Goal: Task Accomplishment & Management: Complete application form

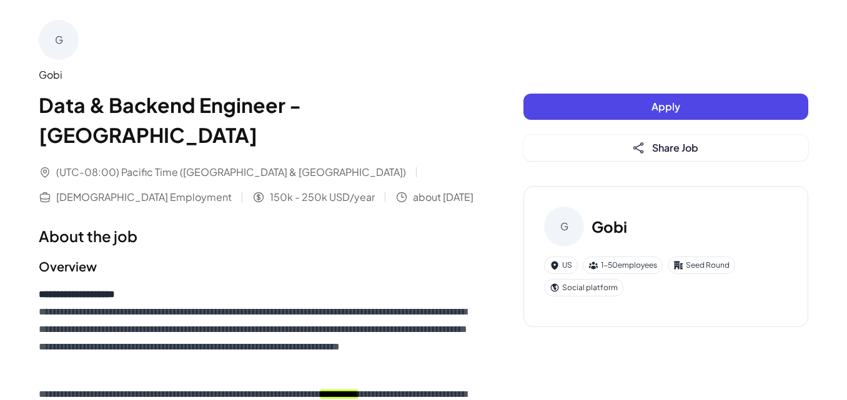
click at [655, 104] on span "Apply" at bounding box center [666, 106] width 29 height 13
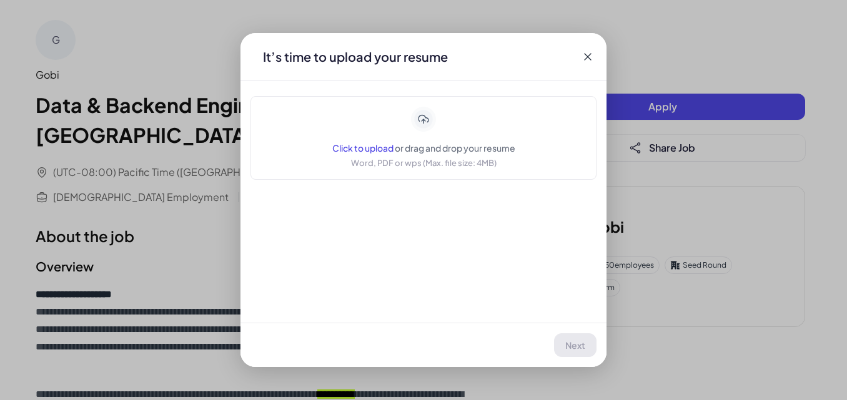
click at [384, 144] on span "Click to upload" at bounding box center [362, 147] width 61 height 11
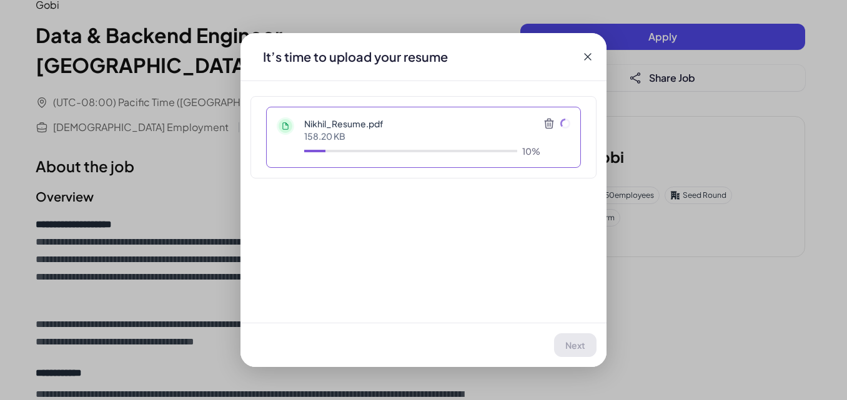
scroll to position [187, 0]
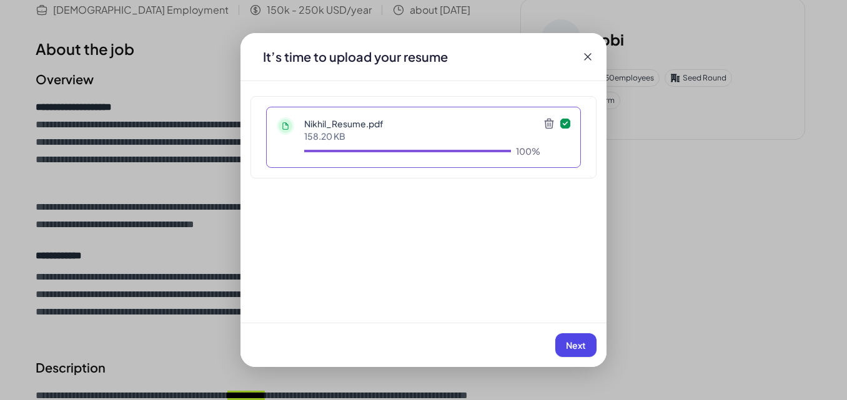
click at [580, 349] on span "Next" at bounding box center [576, 345] width 20 height 11
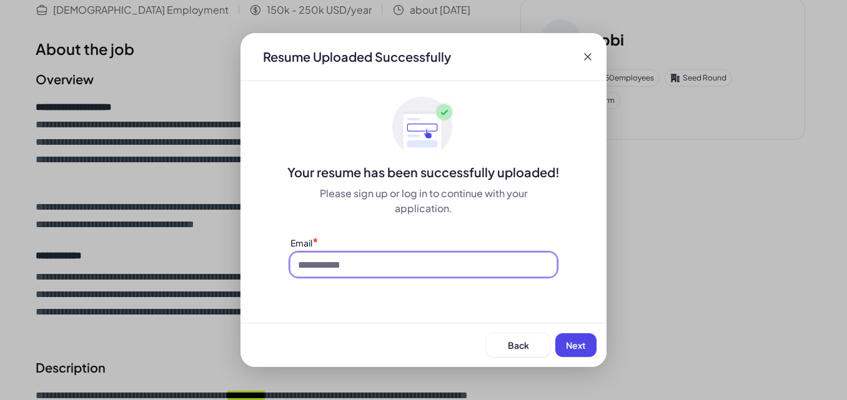
click at [389, 268] on input at bounding box center [423, 265] width 266 height 24
type input "**********"
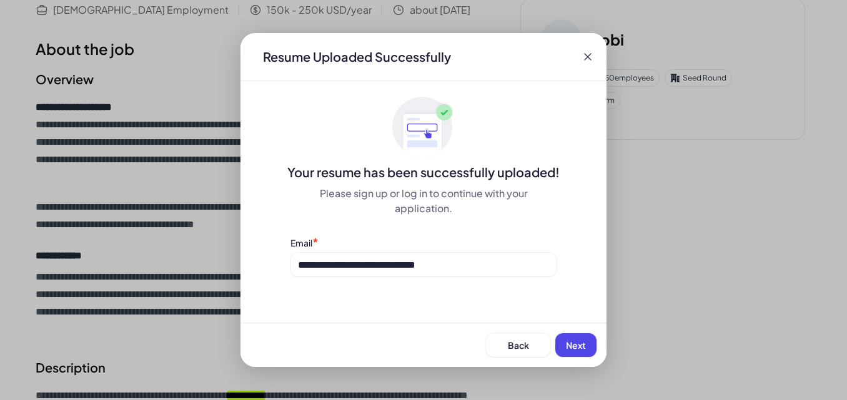
click at [573, 347] on span "Next" at bounding box center [576, 345] width 20 height 11
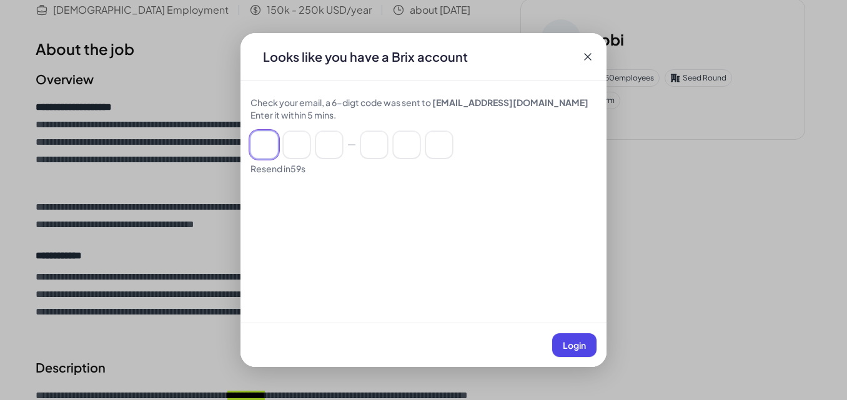
click at [267, 147] on input at bounding box center [264, 144] width 27 height 27
paste input "******"
type input "*"
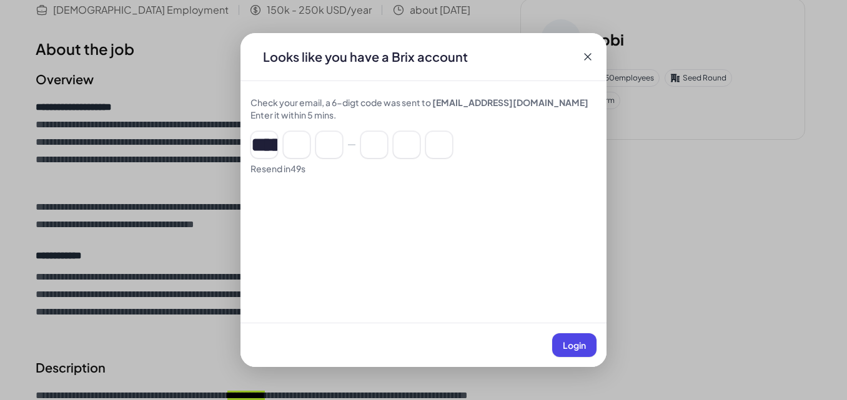
type input "*"
click at [571, 347] on span "Login" at bounding box center [574, 345] width 23 height 11
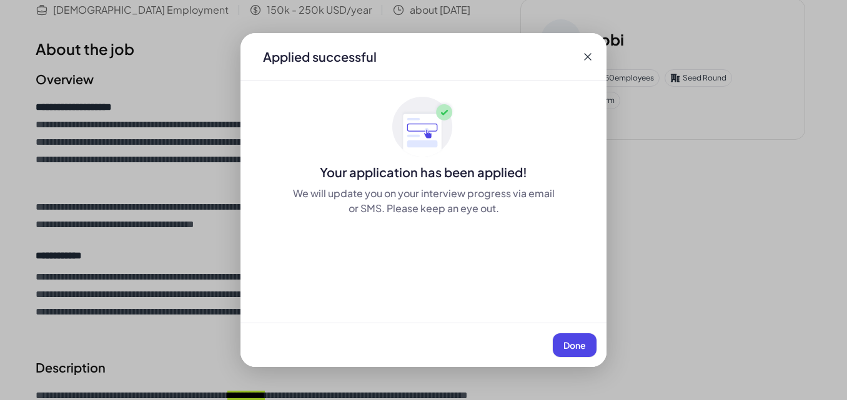
click at [573, 338] on button "Done" at bounding box center [575, 346] width 44 height 24
